Goal: Task Accomplishment & Management: Manage account settings

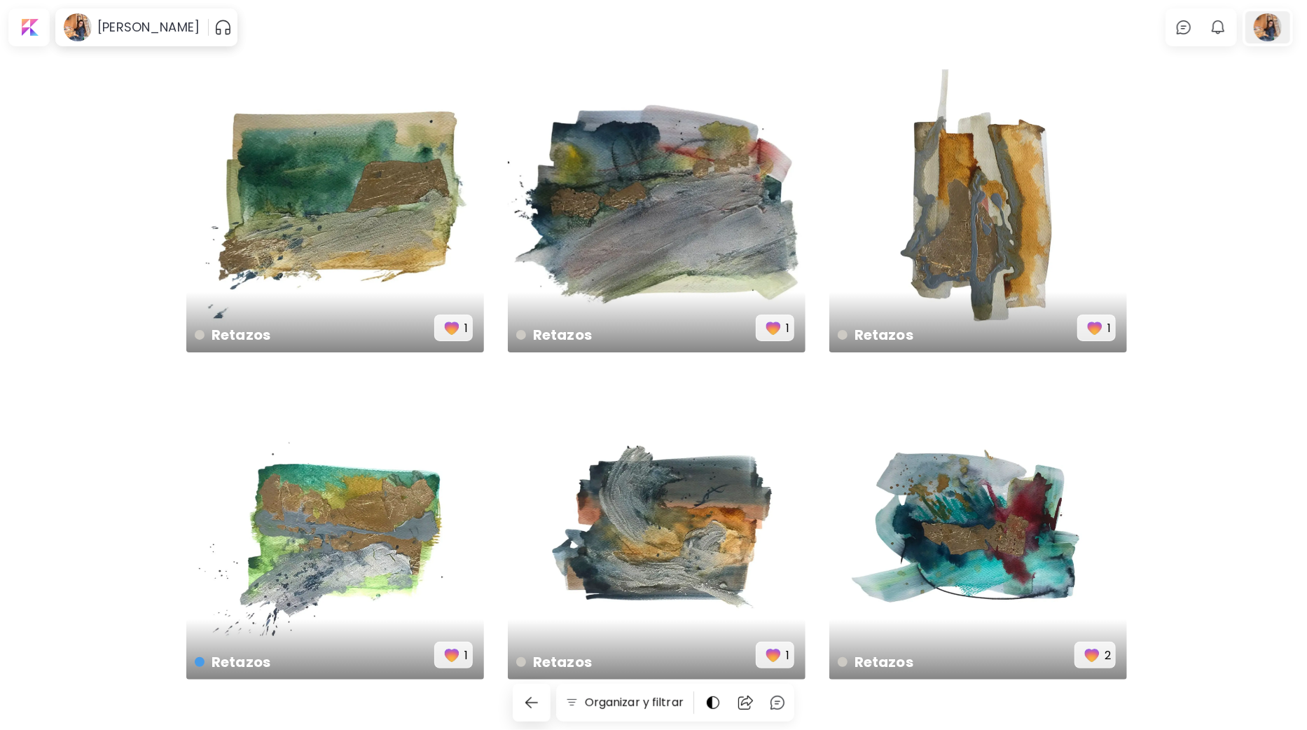
click at [1278, 26] on div at bounding box center [1267, 27] width 45 height 32
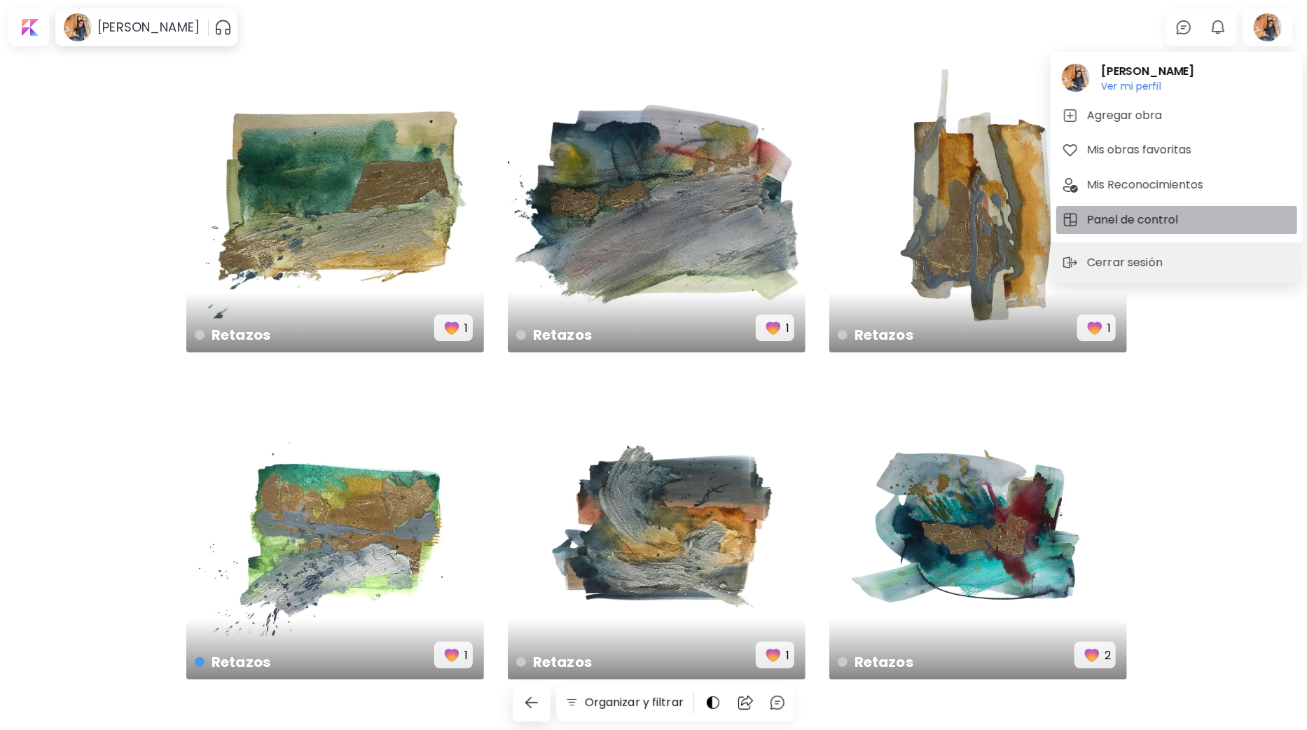
click at [1131, 225] on h5 "Panel de control" at bounding box center [1134, 219] width 95 height 17
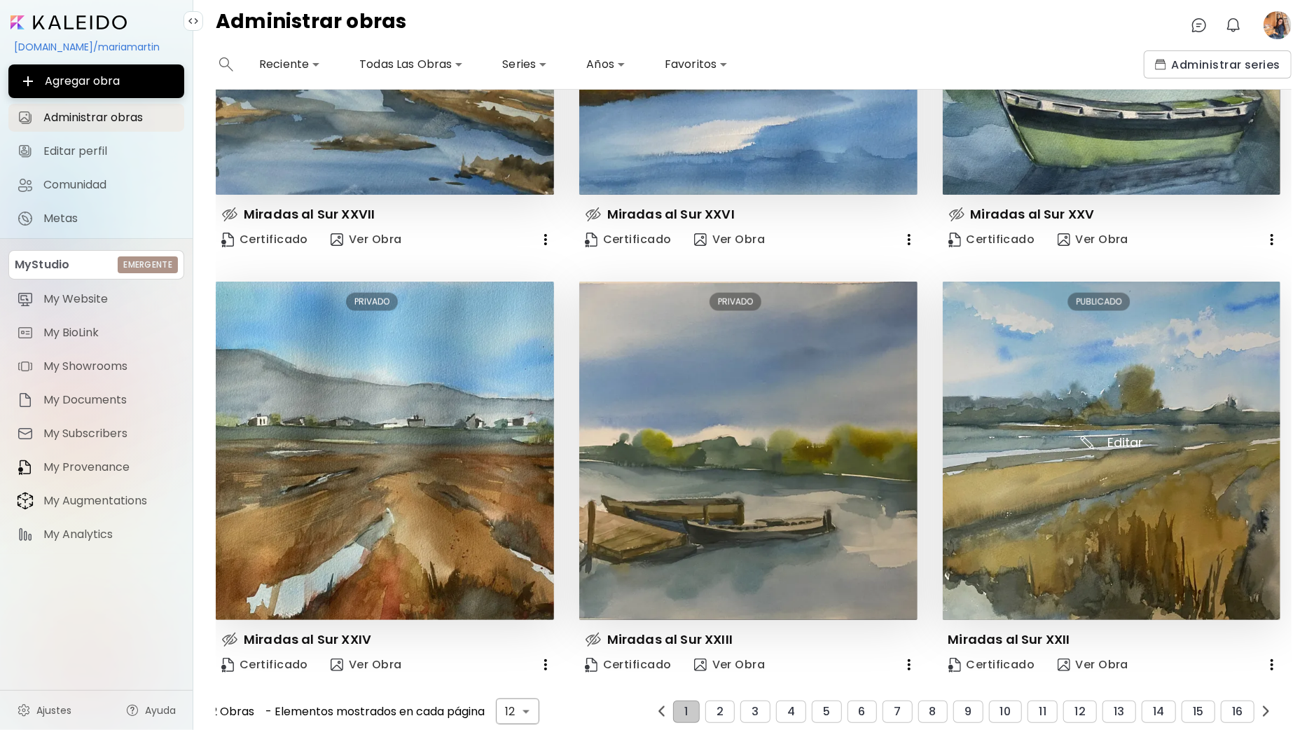
scroll to position [1110, 0]
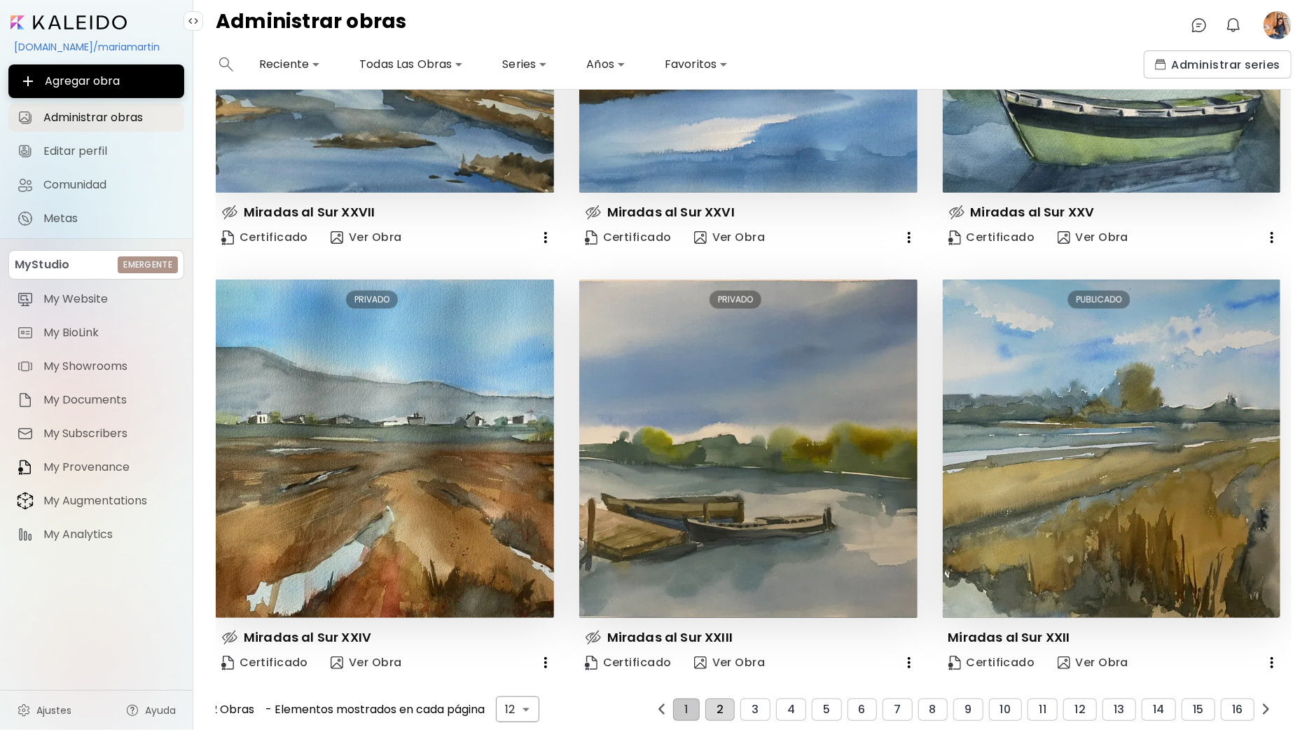
click at [716, 704] on span "2" at bounding box center [719, 709] width 7 height 13
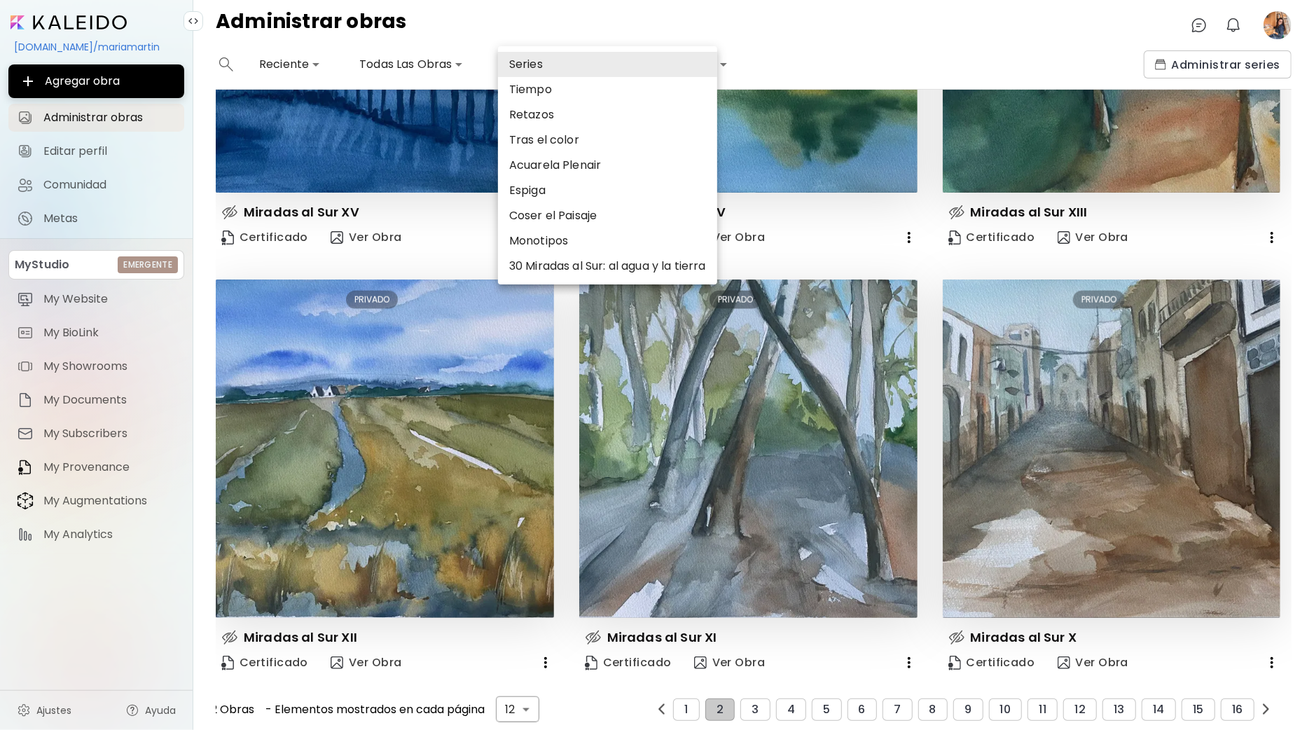
click at [541, 64] on body "**********" at bounding box center [657, 365] width 1314 height 730
click at [592, 260] on li "30 Miradas al Sur: al agua y la tierra" at bounding box center [607, 265] width 219 height 25
type input "*****"
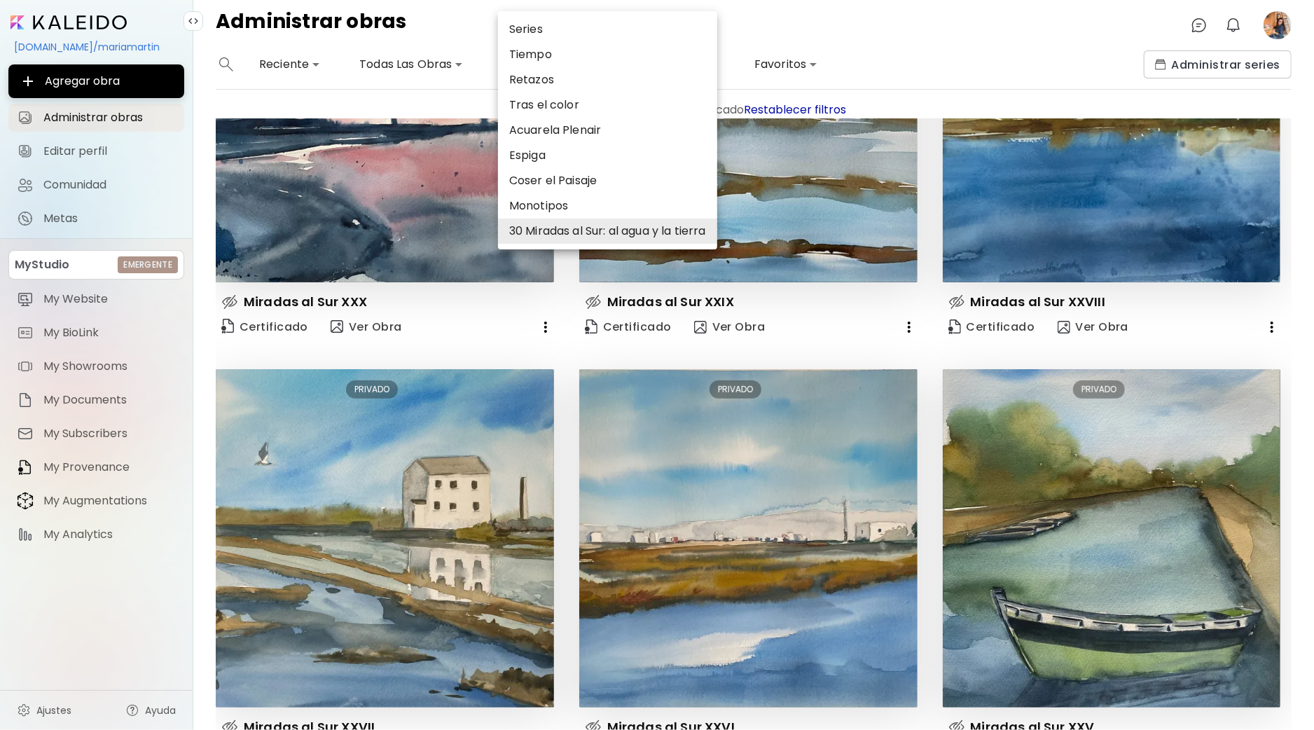
scroll to position [0, 0]
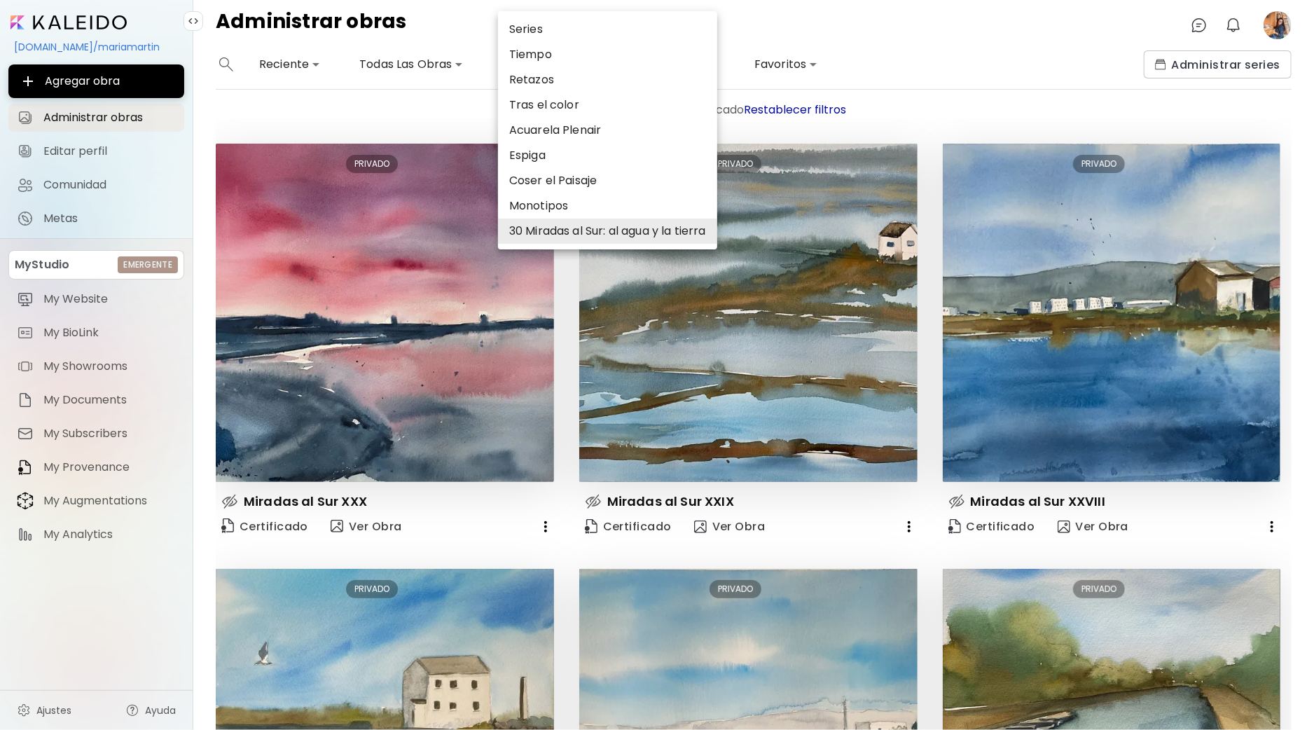
click at [932, 103] on div at bounding box center [657, 365] width 1314 height 730
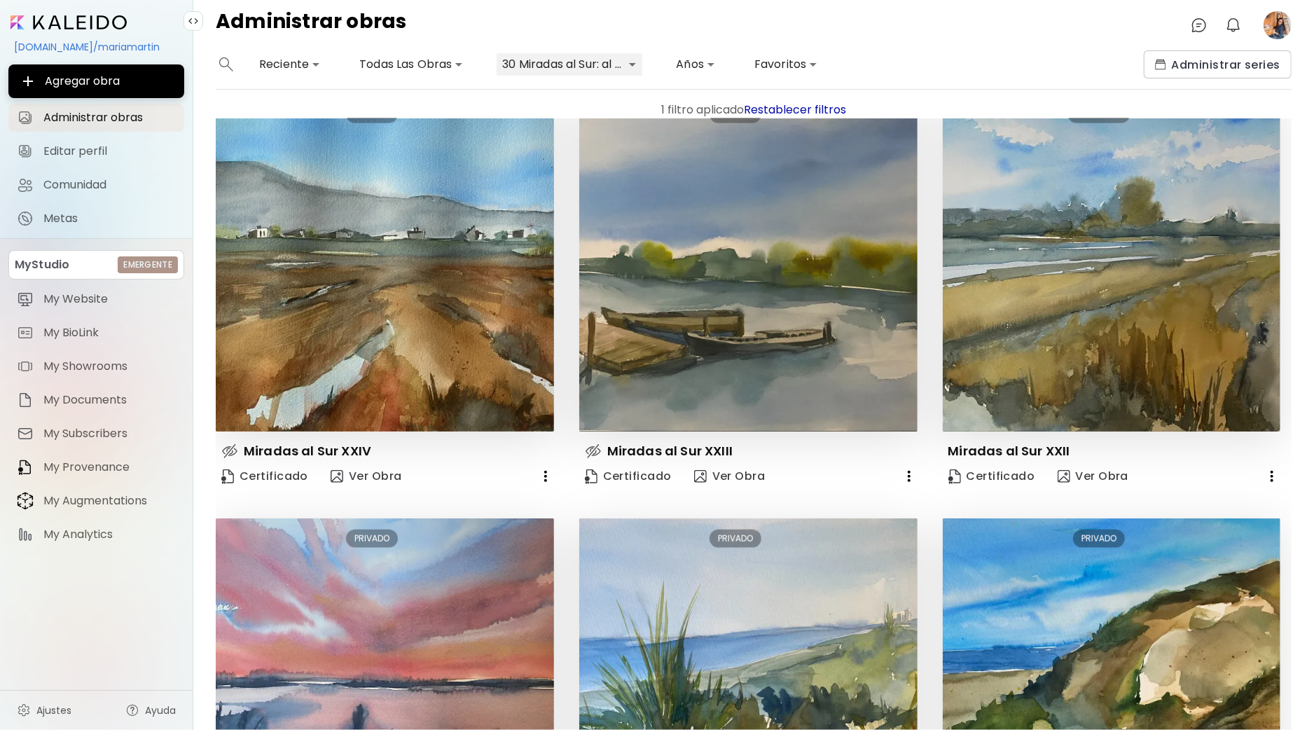
scroll to position [919, 0]
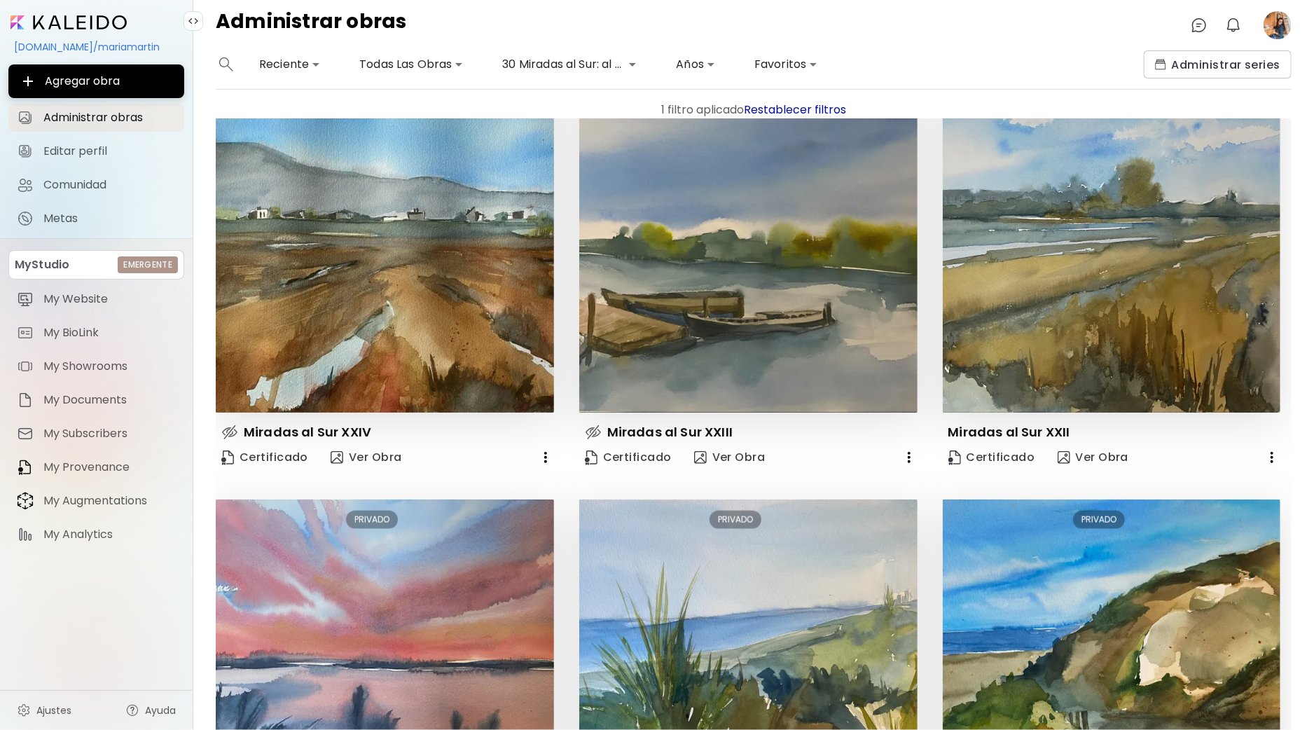
click at [1263, 452] on icon "button" at bounding box center [1271, 457] width 17 height 17
click at [1119, 474] on li "Establecer la obra como privada" at bounding box center [1160, 477] width 236 height 25
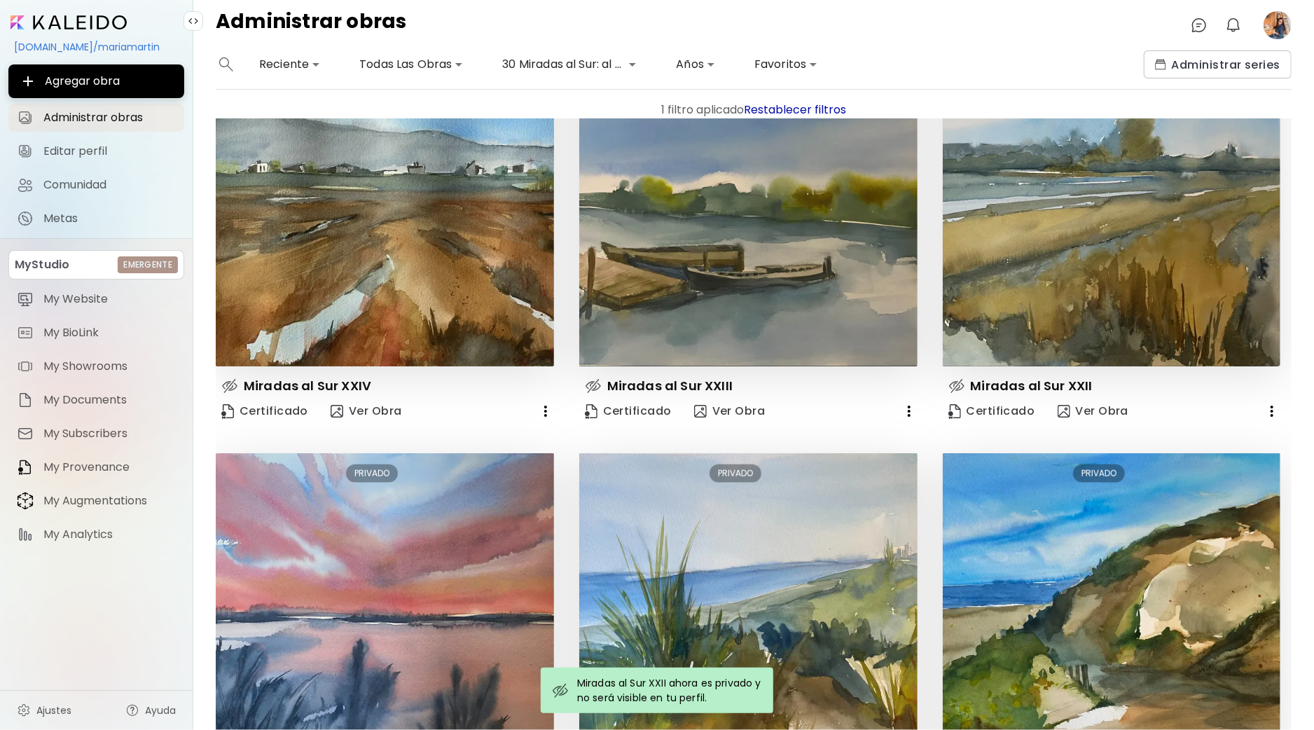
scroll to position [1110, 0]
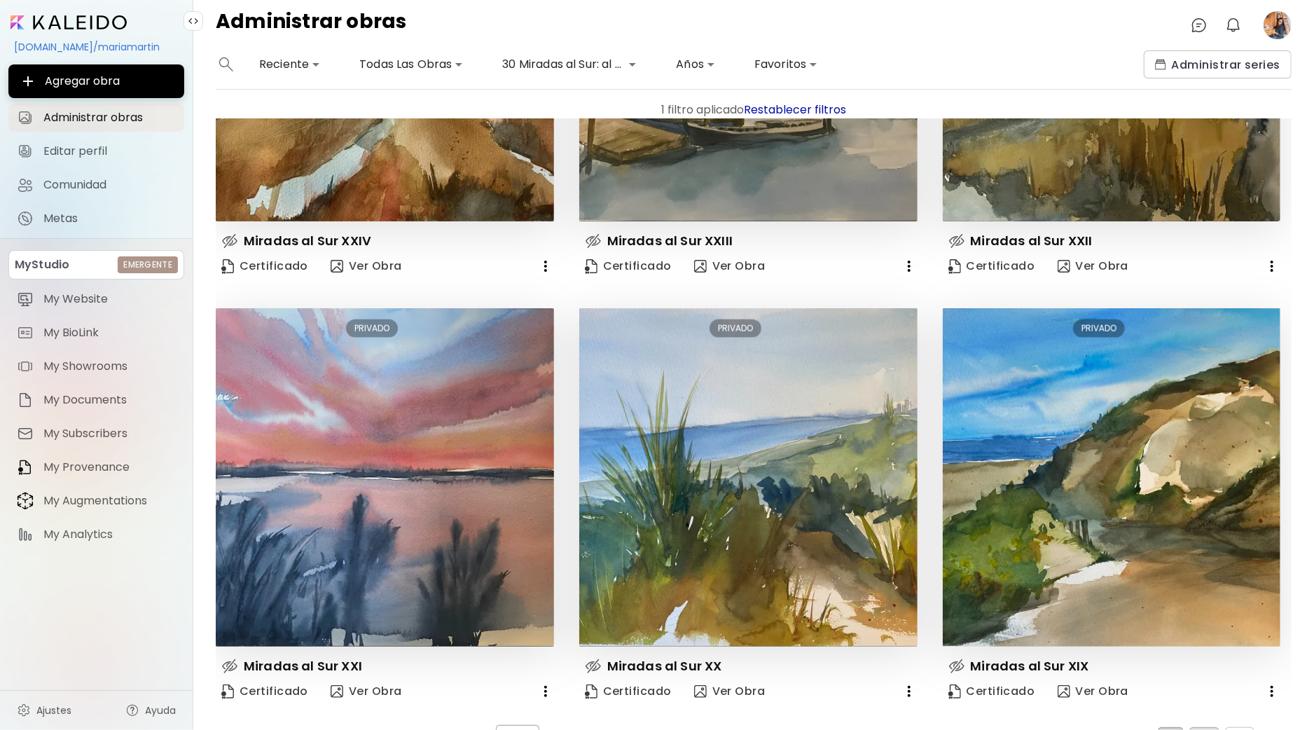
click at [1200, 729] on span "2" at bounding box center [1203, 738] width 7 height 13
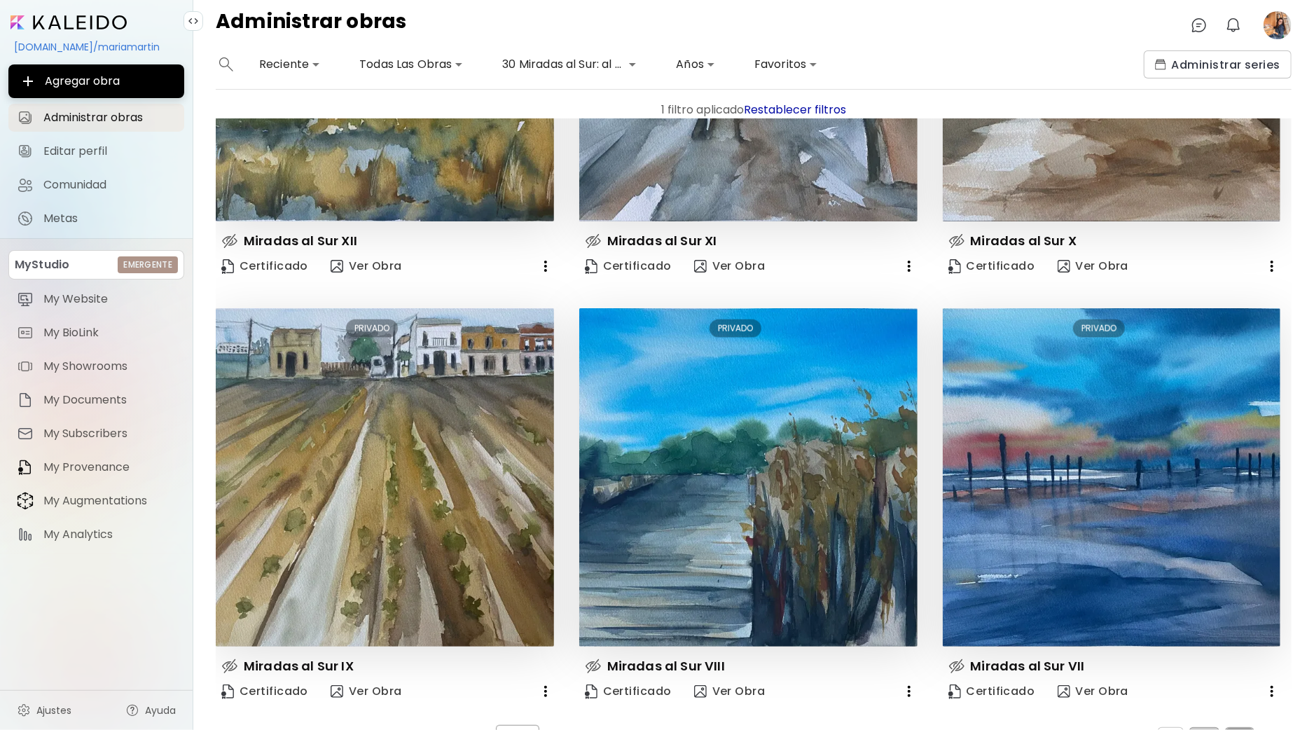
click at [1227, 727] on button "3" at bounding box center [1239, 738] width 29 height 22
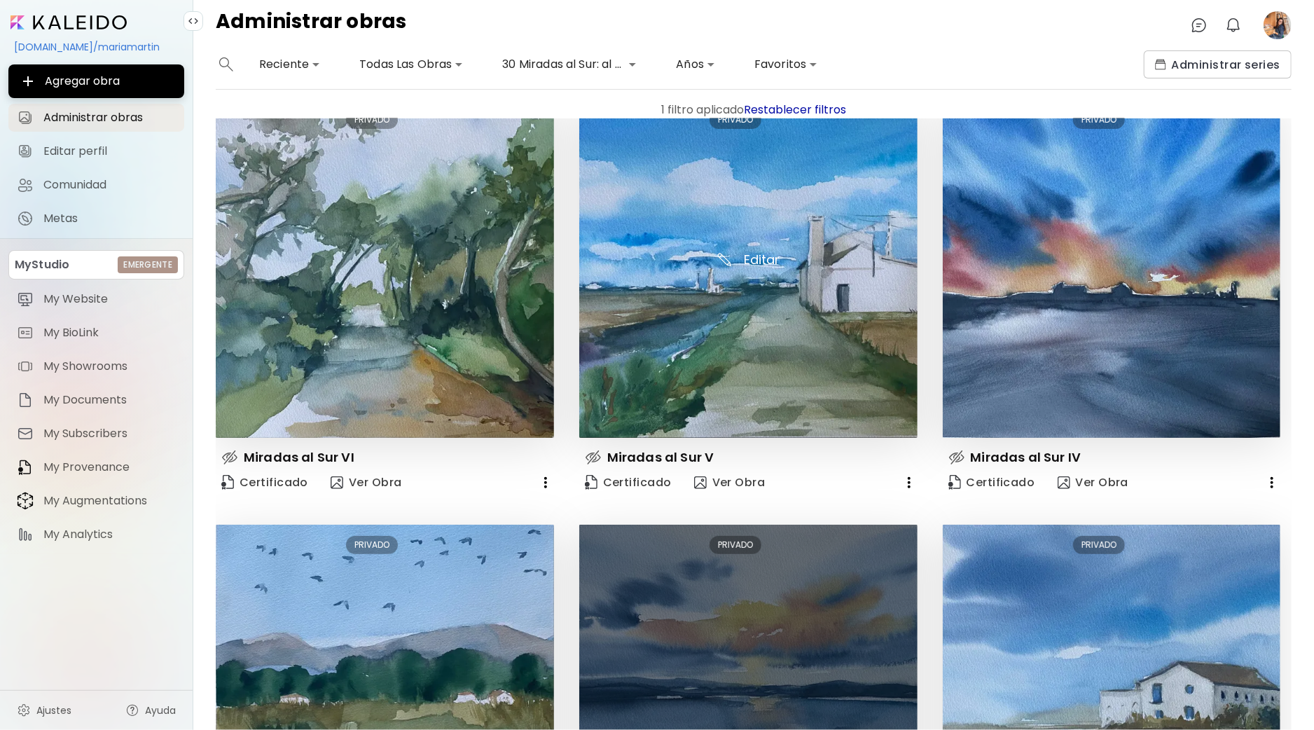
scroll to position [0, 0]
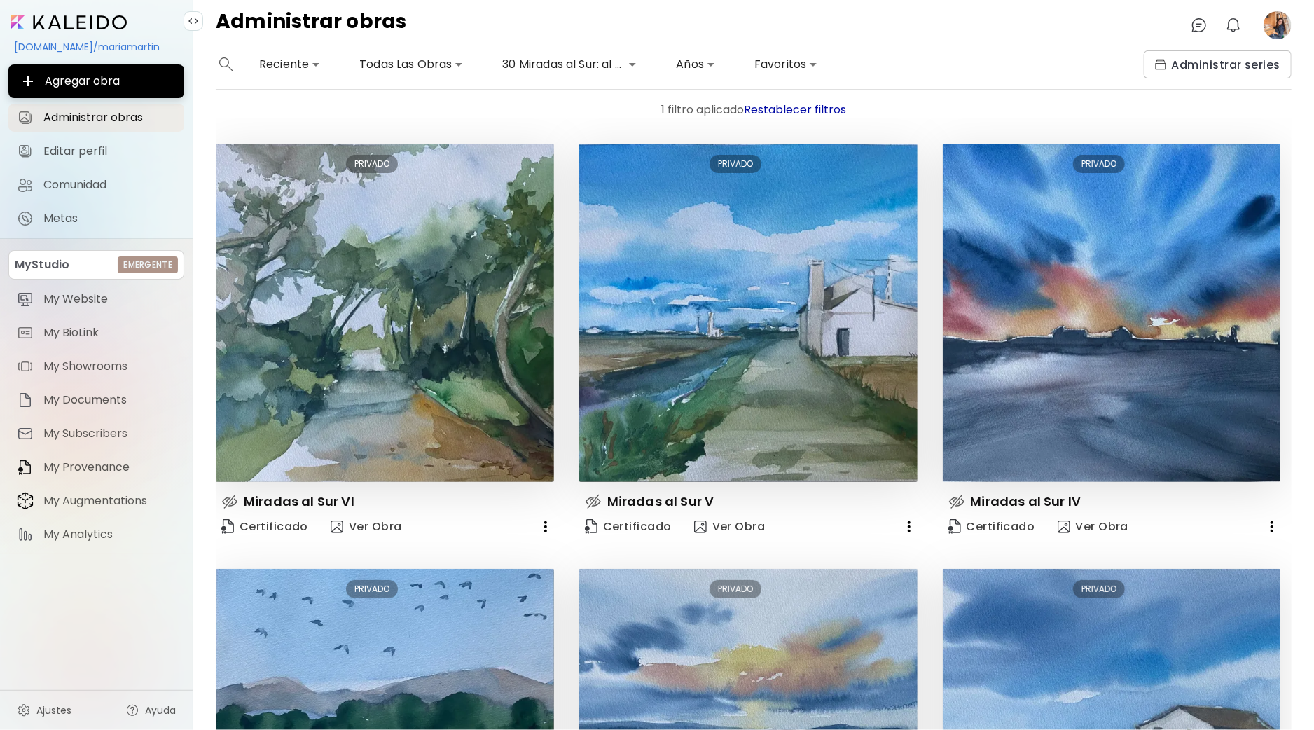
click at [611, 66] on body "**********" at bounding box center [657, 365] width 1314 height 730
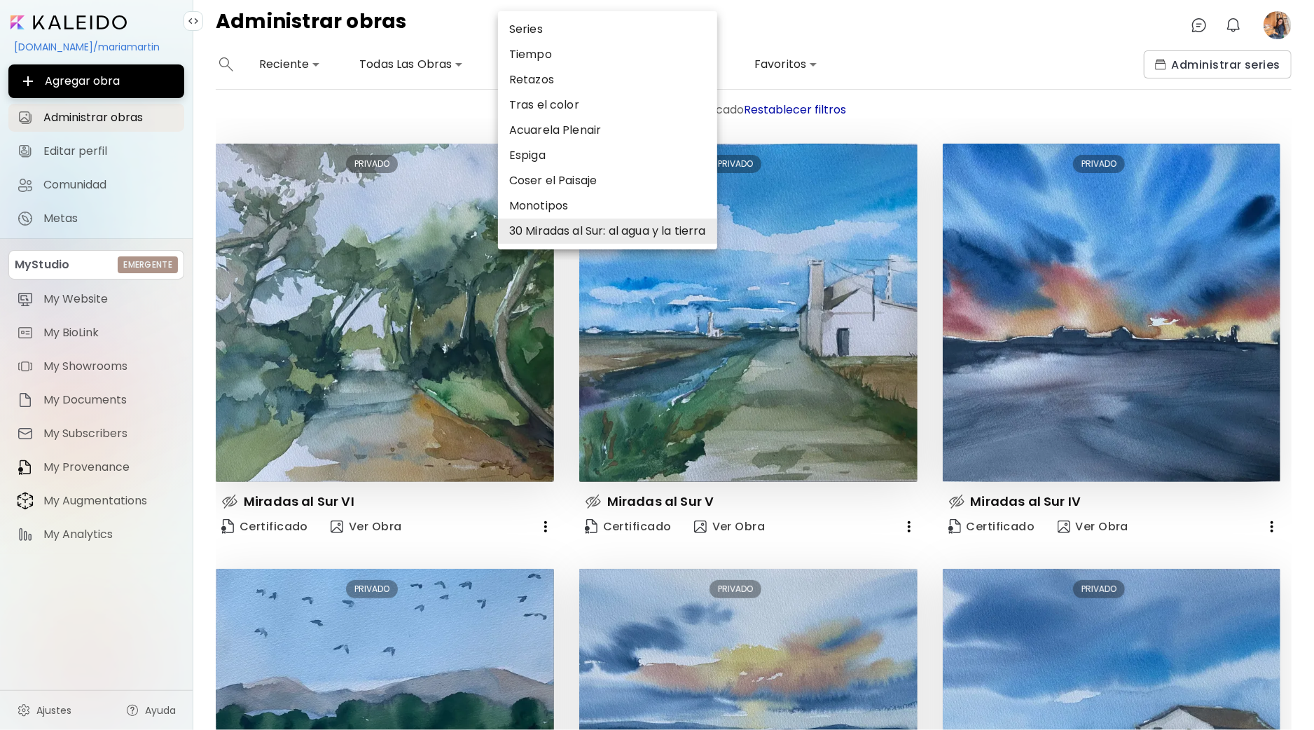
drag, startPoint x: 389, startPoint y: 106, endPoint x: 371, endPoint y: 107, distance: 17.6
click at [388, 106] on div at bounding box center [657, 365] width 1314 height 730
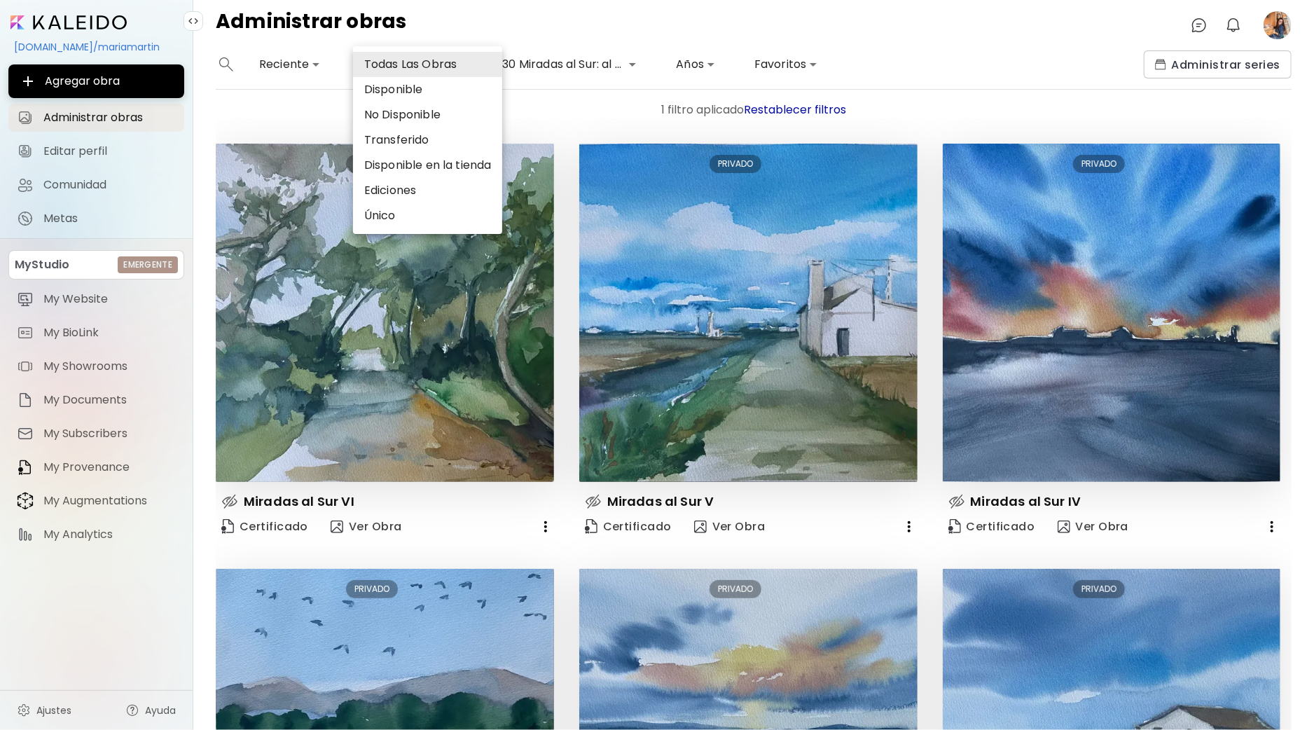
click at [412, 71] on body "**********" at bounding box center [657, 365] width 1314 height 730
click at [417, 71] on li "Todas Las Obras" at bounding box center [427, 64] width 149 height 25
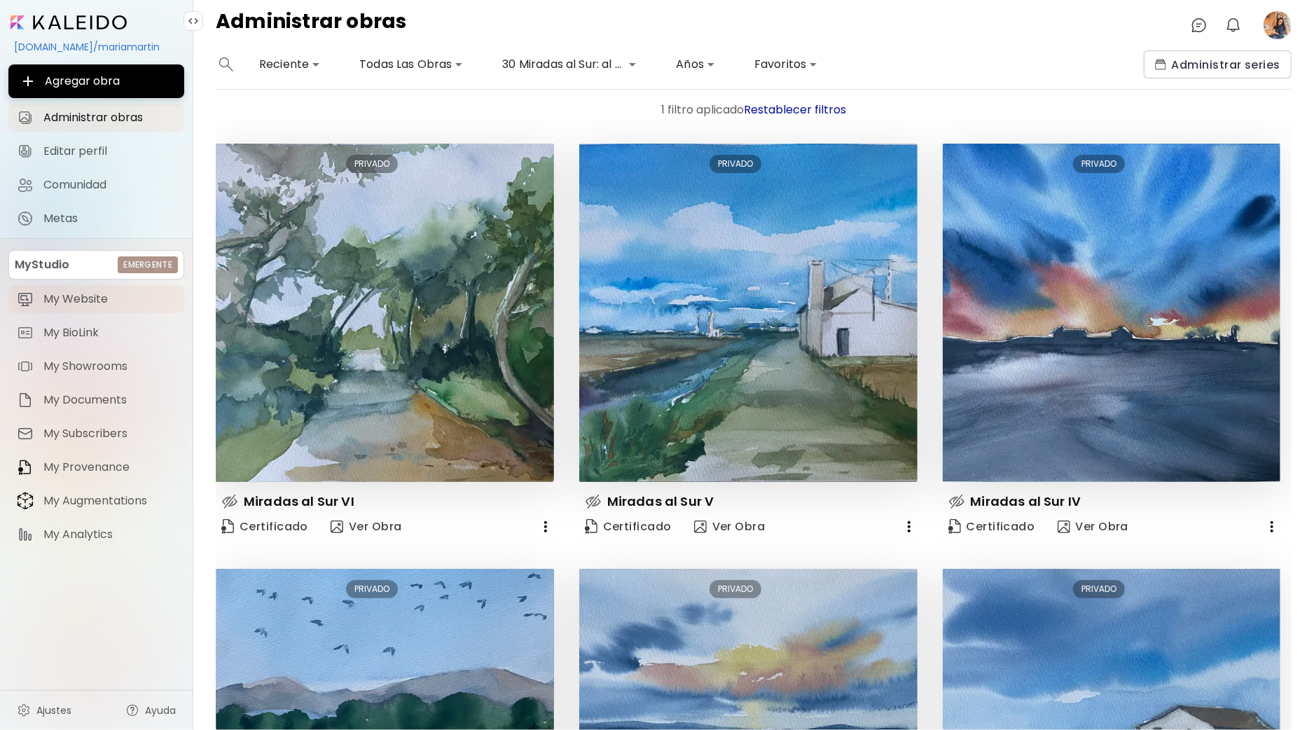
click at [87, 294] on span "My Website" at bounding box center [109, 299] width 132 height 14
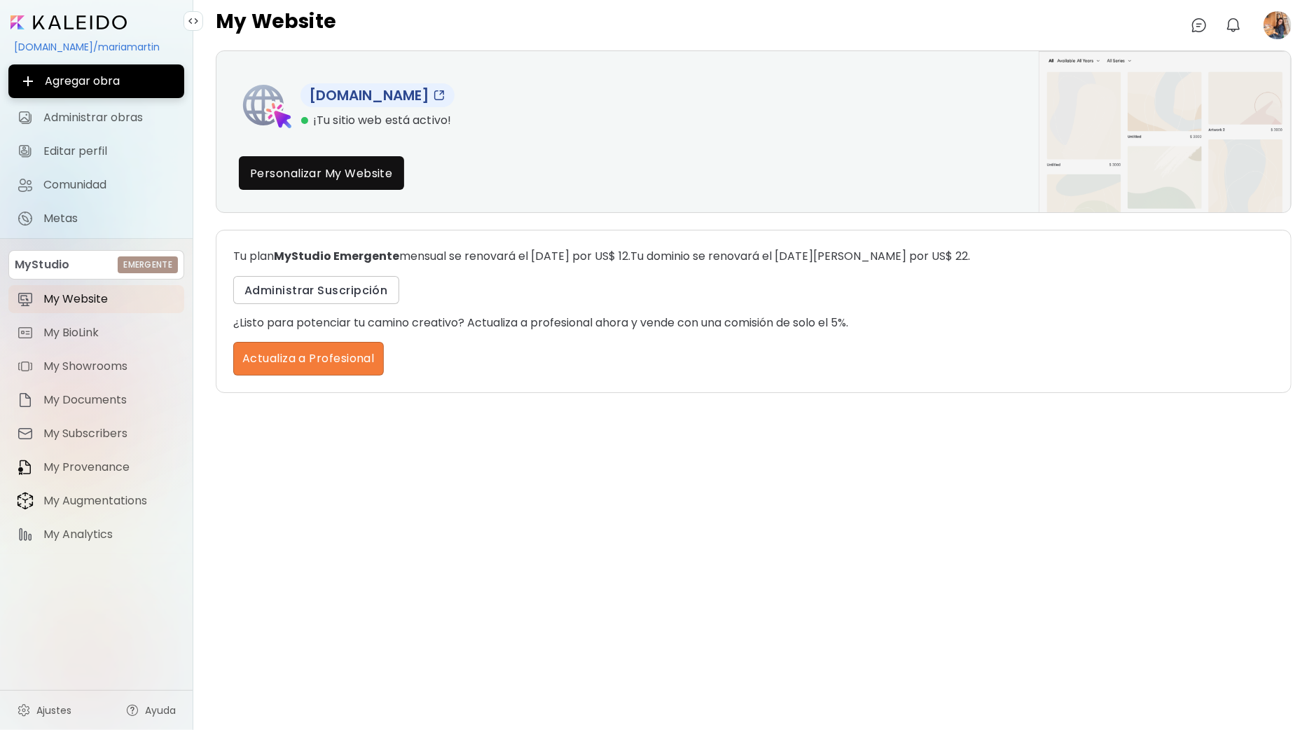
click at [414, 92] on link "[DOMAIN_NAME]" at bounding box center [377, 95] width 154 height 24
click at [115, 144] on span "Editar perfil" at bounding box center [109, 151] width 132 height 14
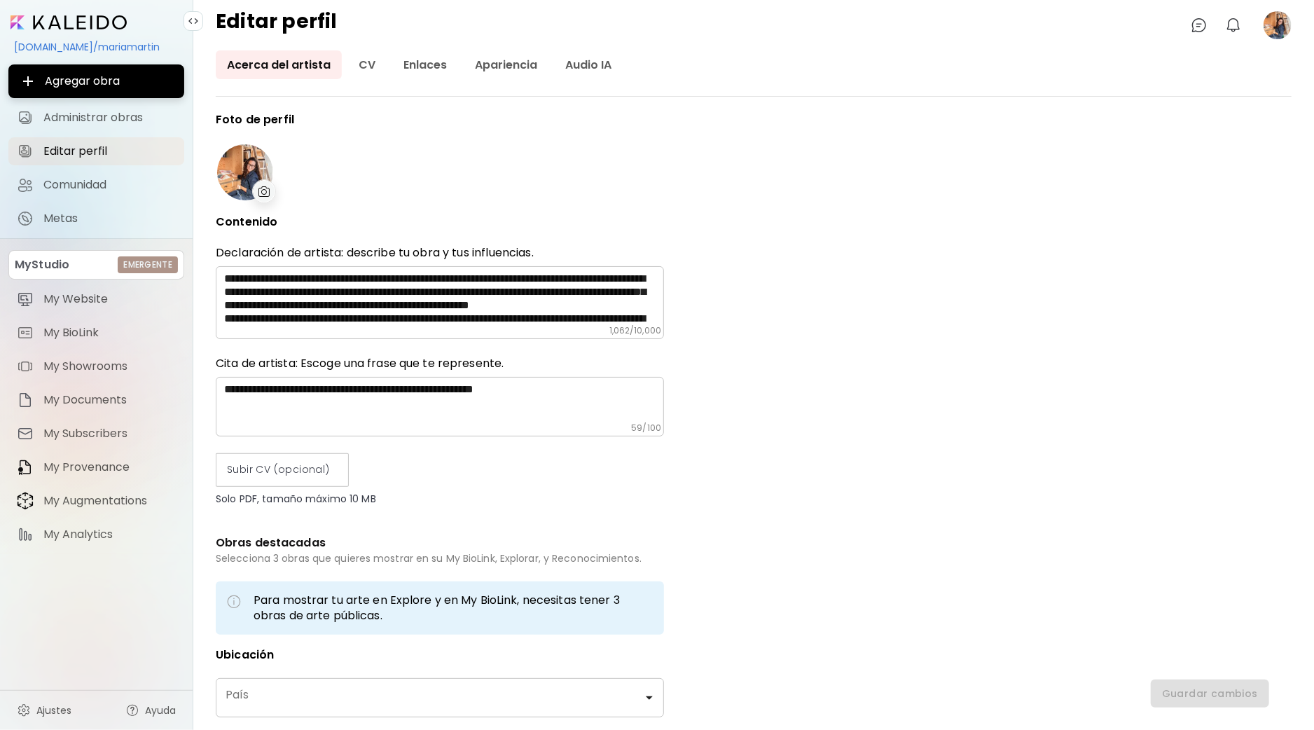
type input "*****"
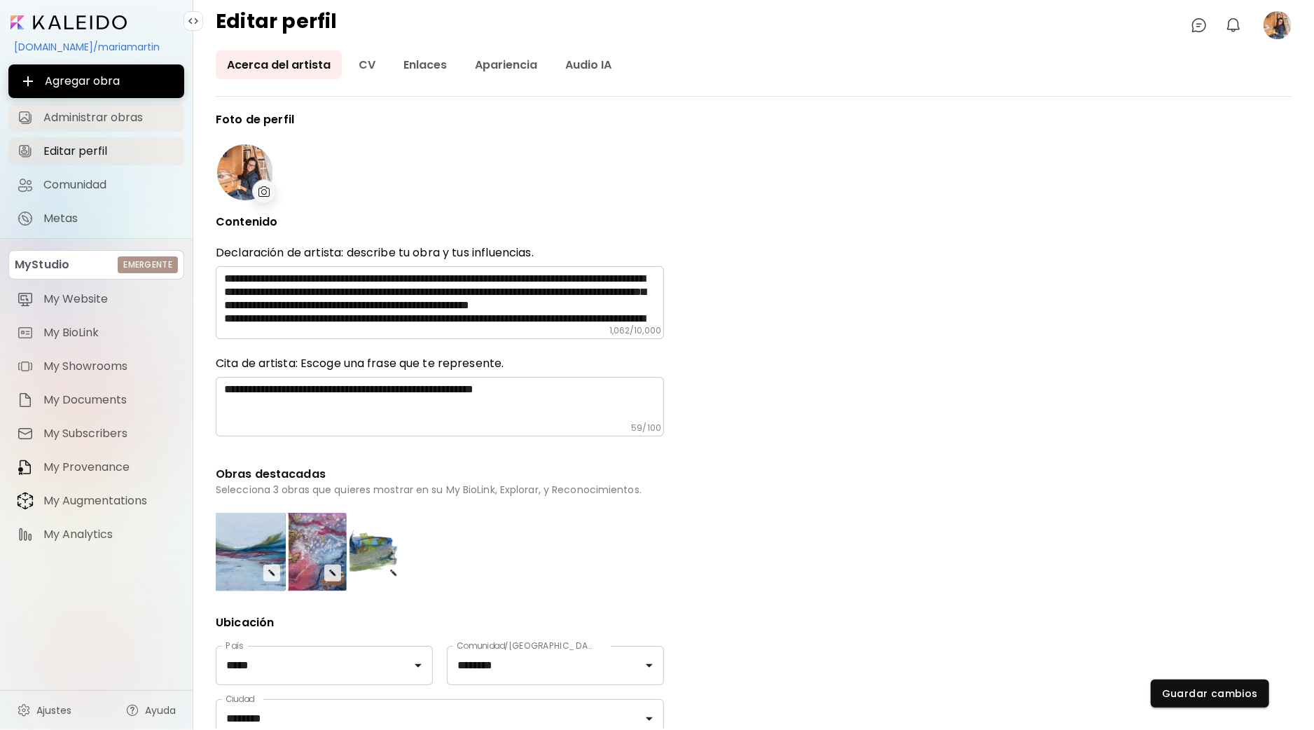
click at [127, 113] on span "Administrar obras" at bounding box center [109, 118] width 132 height 14
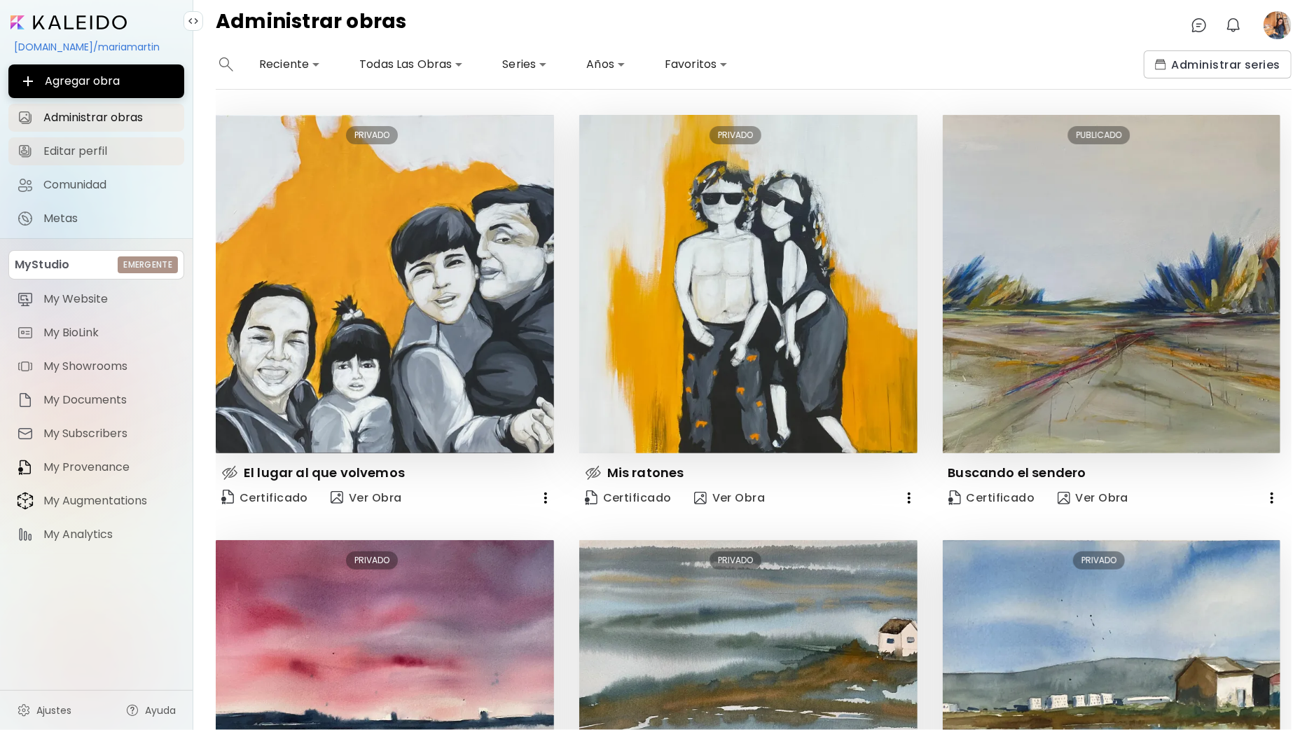
click at [113, 151] on span "Editar perfil" at bounding box center [109, 151] width 132 height 14
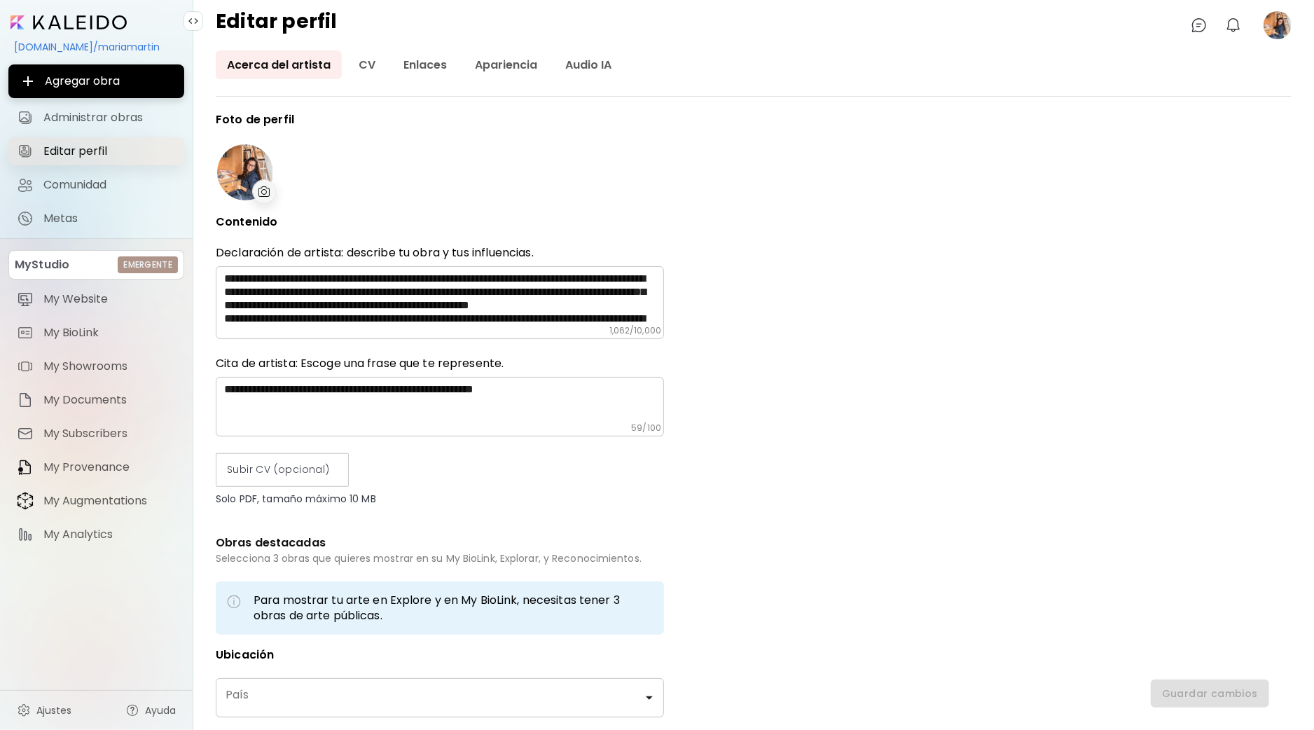
type input "*****"
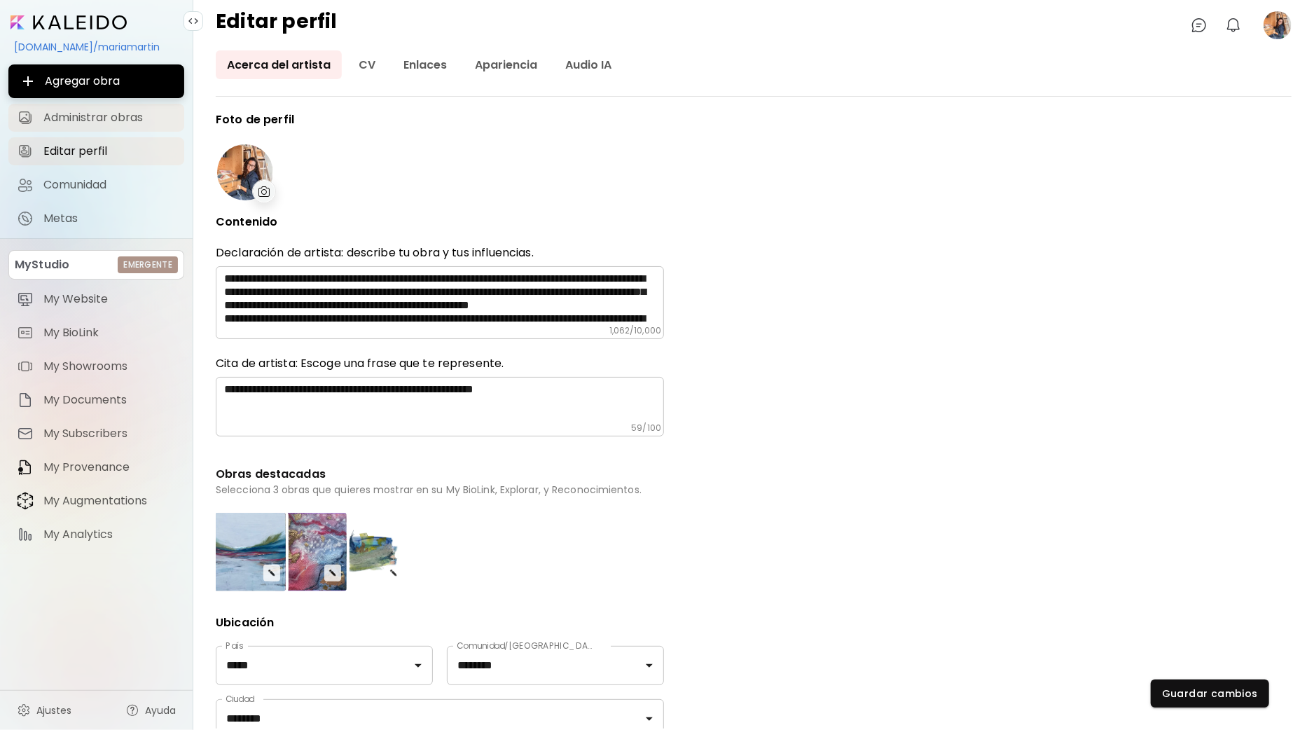
click at [127, 115] on span "Administrar obras" at bounding box center [109, 118] width 132 height 14
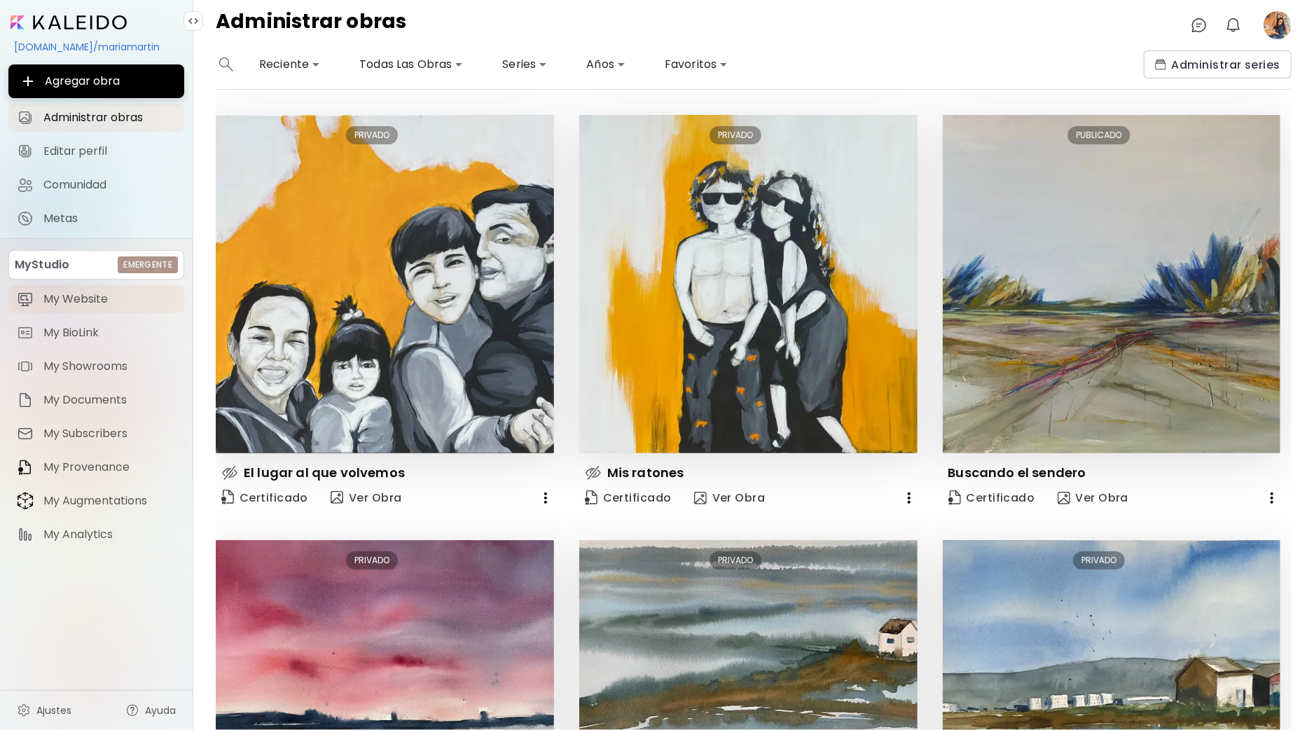
click at [124, 305] on span "My Website" at bounding box center [109, 299] width 132 height 14
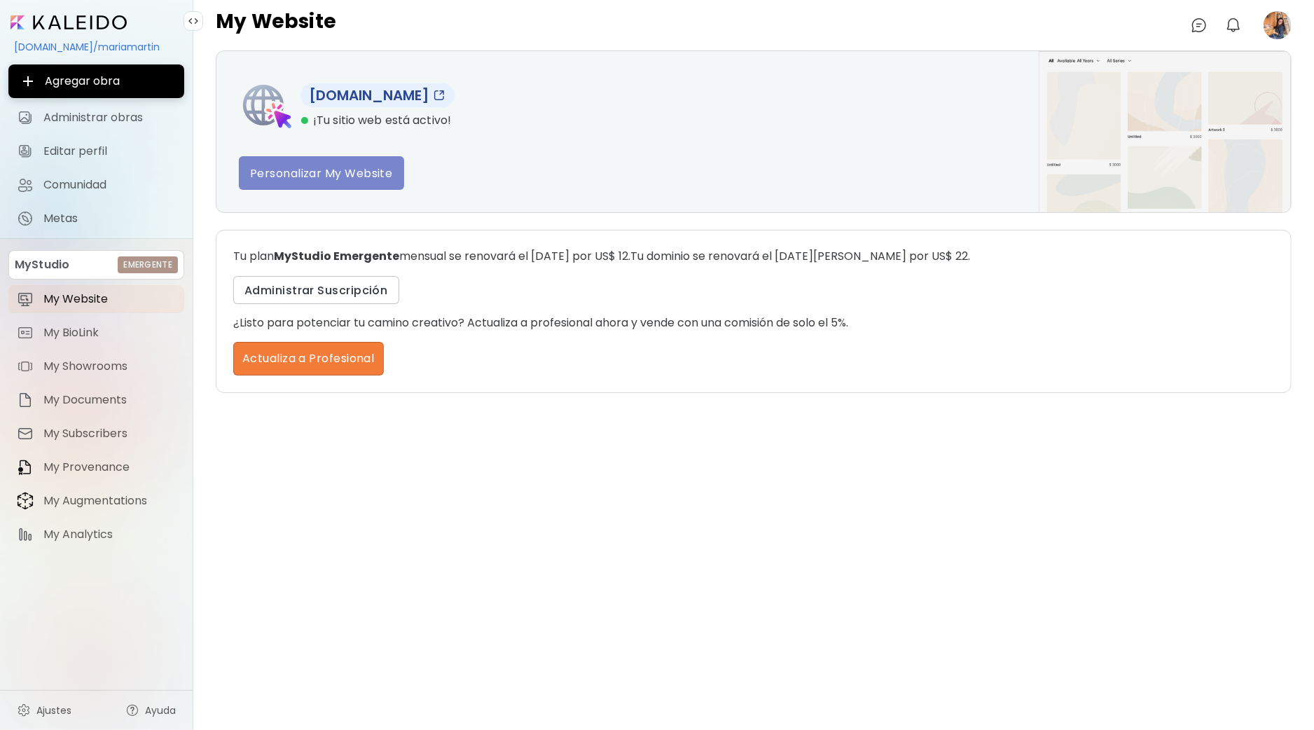
click at [316, 174] on span "Personalizar My Website" at bounding box center [321, 173] width 143 height 15
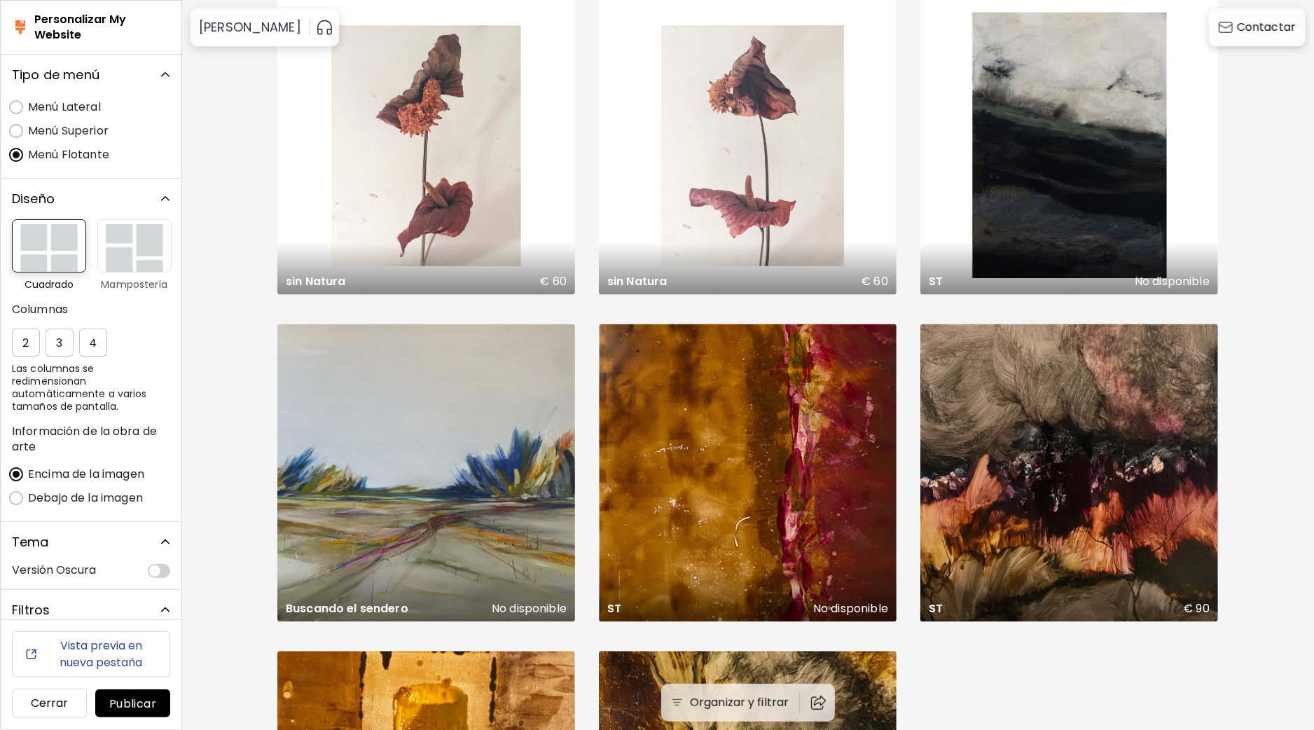
scroll to position [5294, 0]
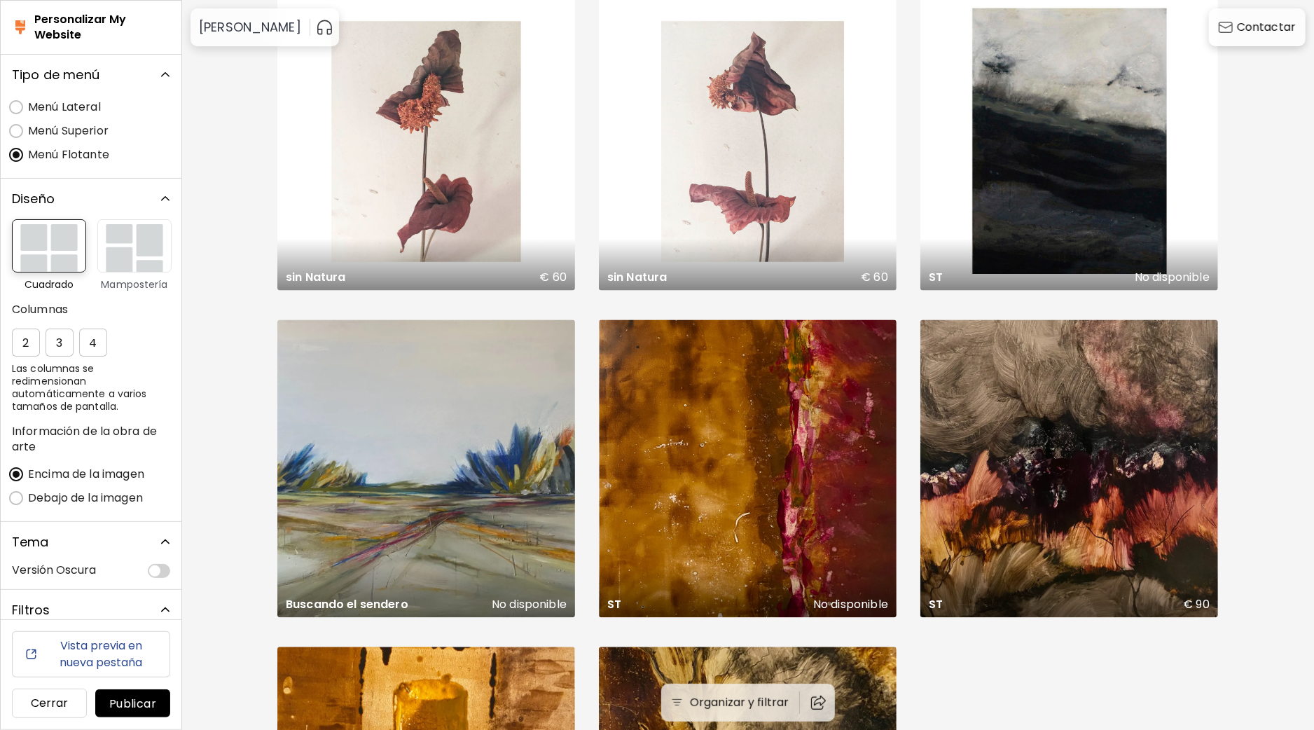
click at [136, 244] on img "button" at bounding box center [134, 245] width 74 height 53
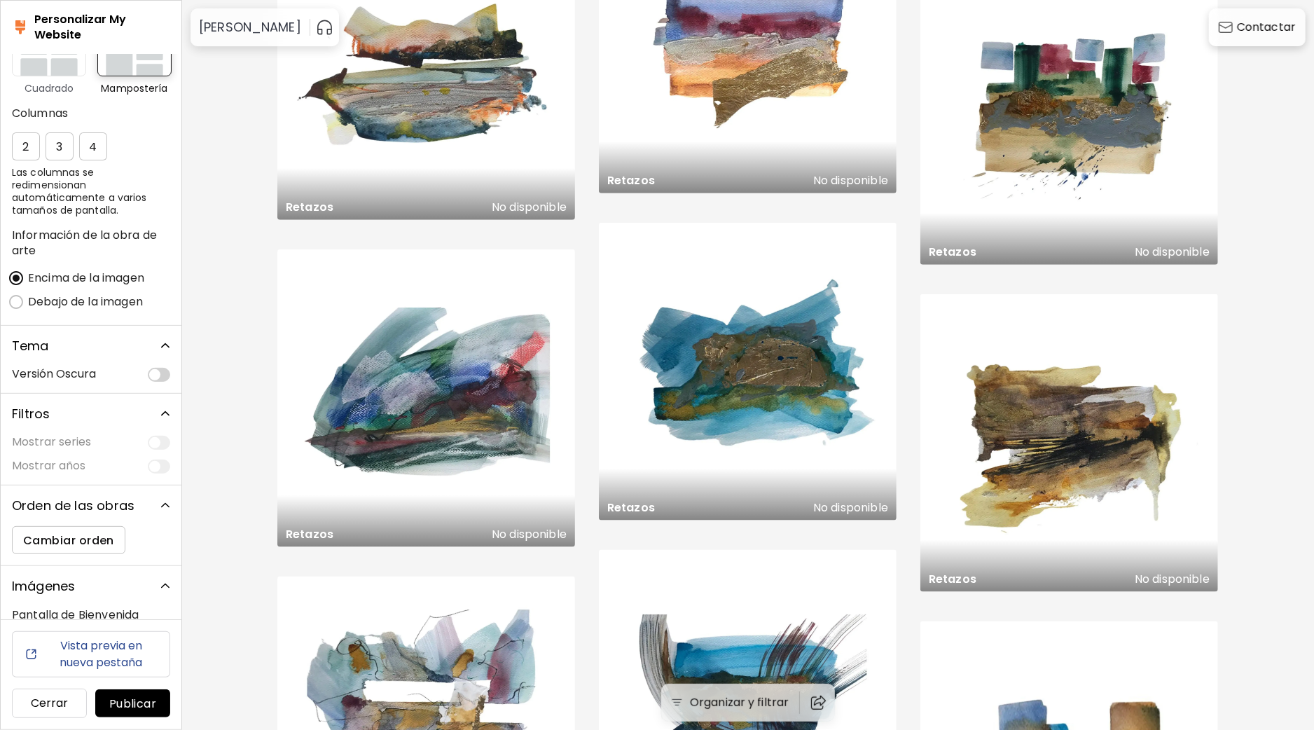
scroll to position [767, 0]
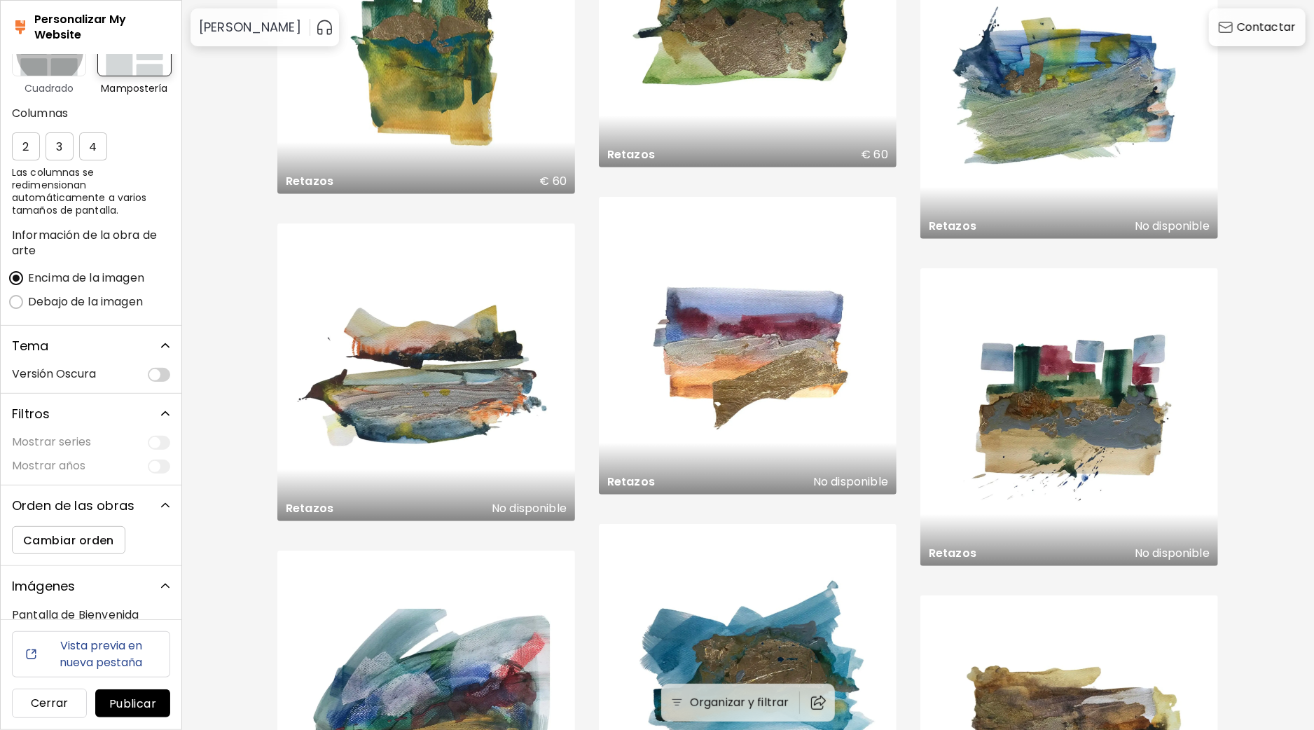
click at [49, 74] on img "button" at bounding box center [49, 49] width 74 height 53
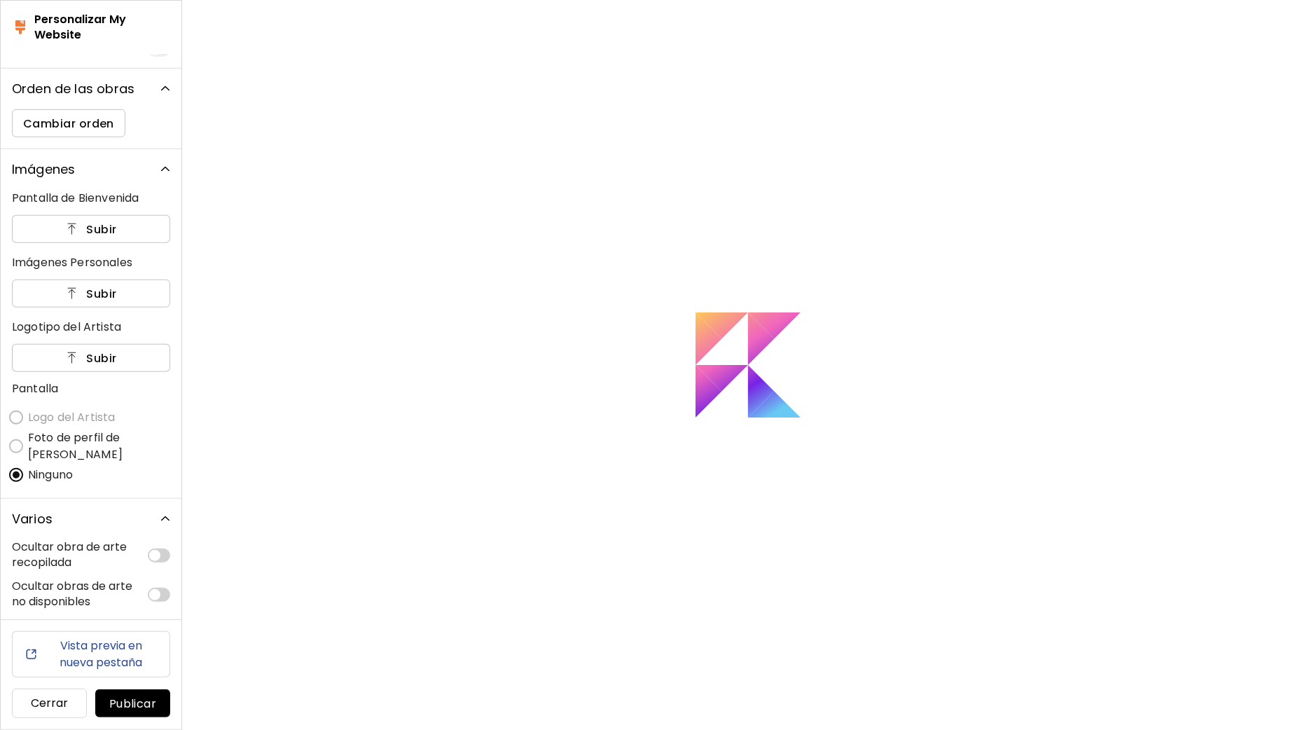
scroll to position [0, 0]
